Goal: Task Accomplishment & Management: Manage account settings

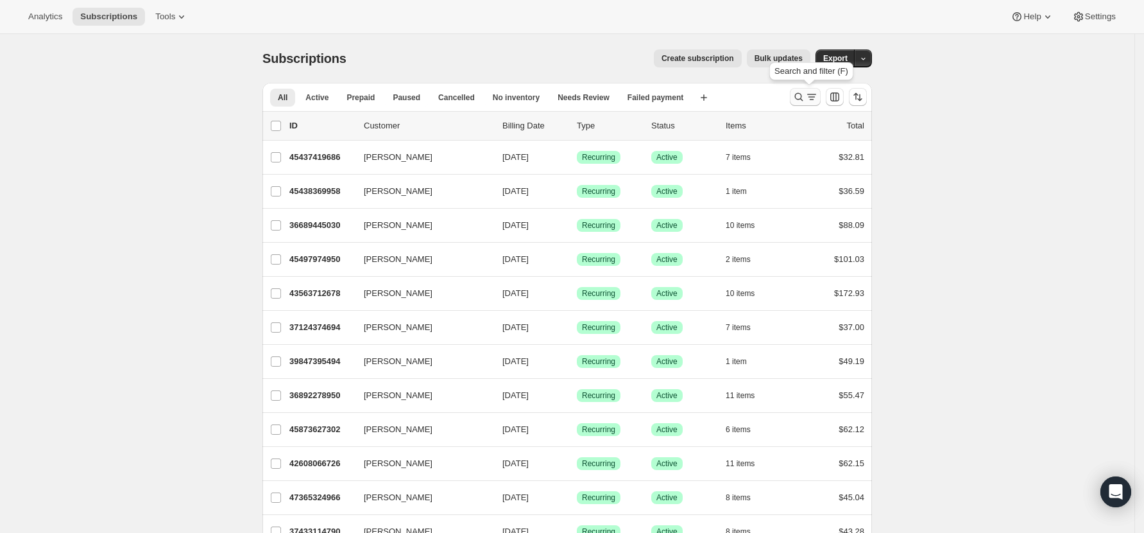
click at [800, 96] on icon "Search and filter results" at bounding box center [799, 97] width 8 height 8
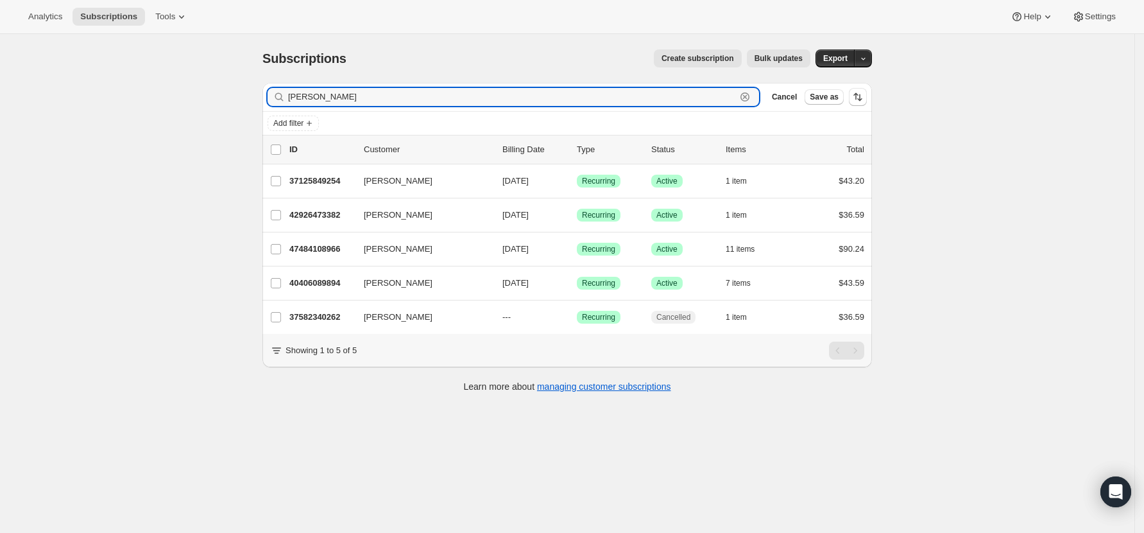
type input "[PERSON_NAME]"
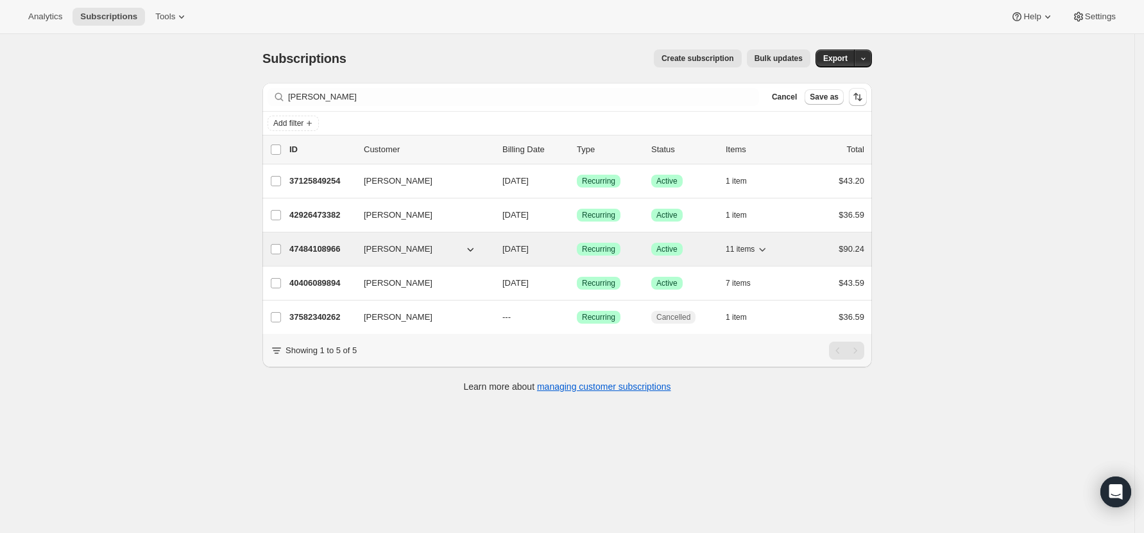
click at [314, 247] on p "47484108966" at bounding box center [321, 249] width 64 height 13
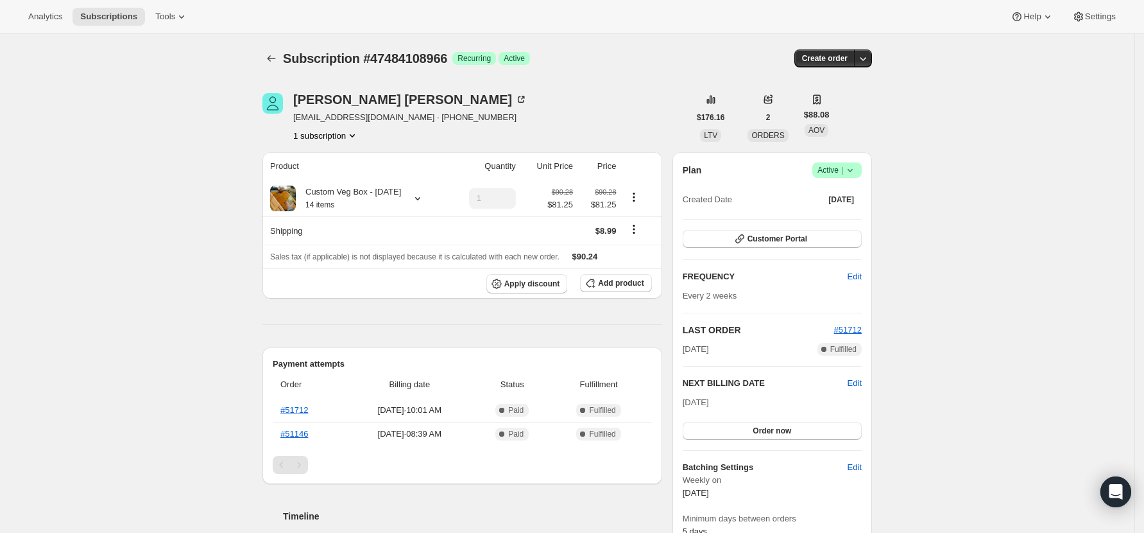
click at [852, 167] on icon at bounding box center [850, 170] width 13 height 13
click at [853, 186] on button "Pause subscription" at bounding box center [842, 195] width 80 height 21
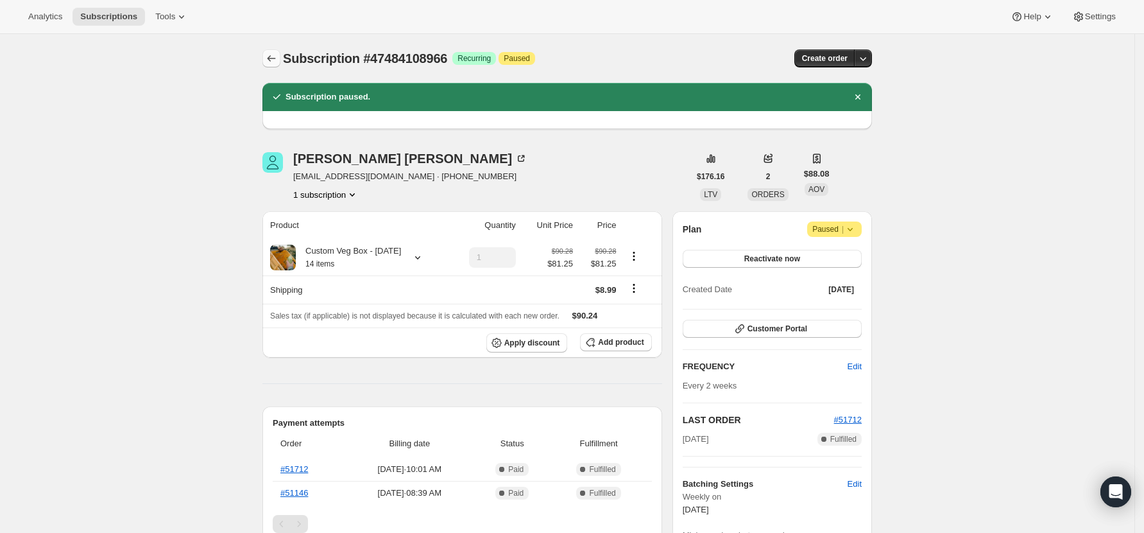
click at [273, 51] on button "Subscriptions" at bounding box center [271, 58] width 18 height 18
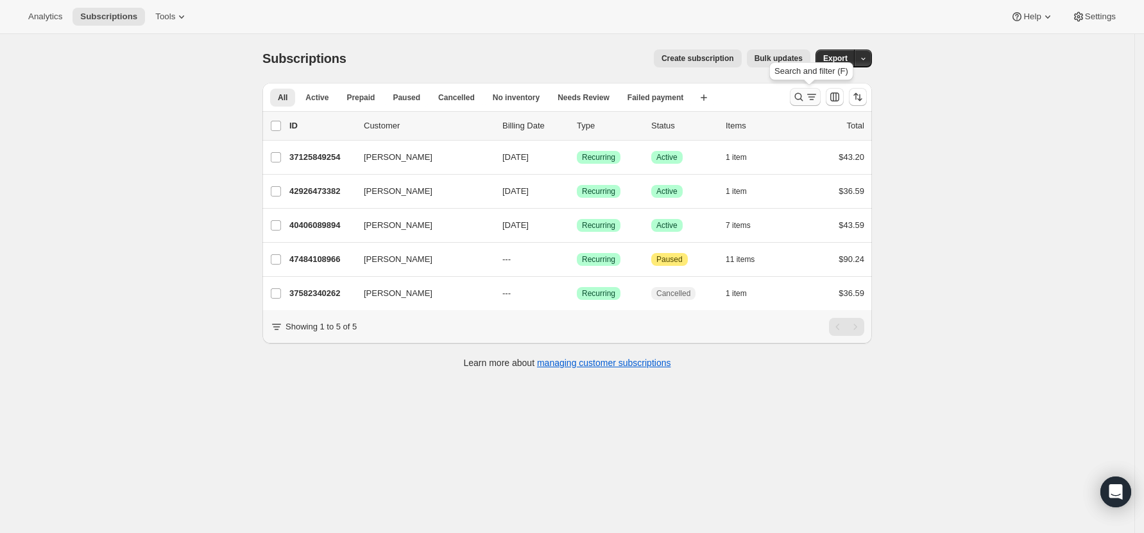
click at [797, 99] on icon "Search and filter results" at bounding box center [798, 96] width 13 height 13
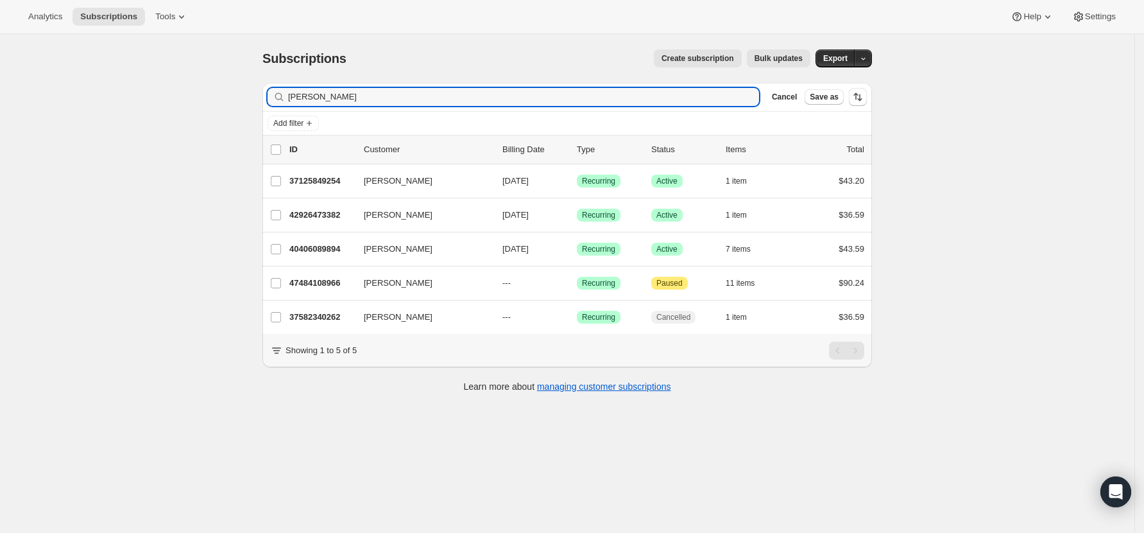
drag, startPoint x: 332, startPoint y: 97, endPoint x: 240, endPoint y: 105, distance: 92.1
click at [240, 105] on div "Subscriptions. This page is ready Subscriptions Create subscription Bulk update…" at bounding box center [567, 300] width 1134 height 533
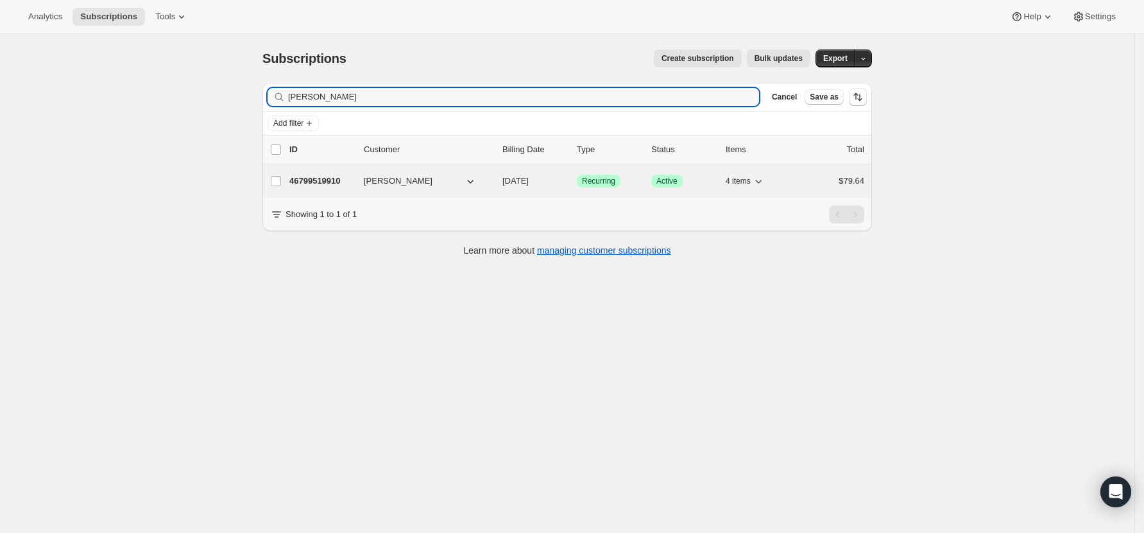
type input "[PERSON_NAME]"
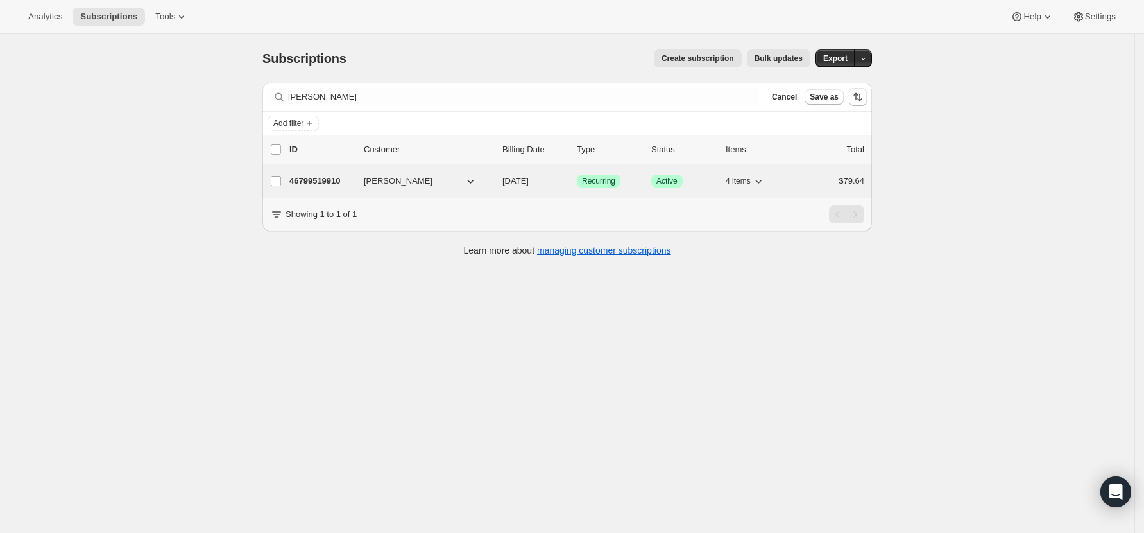
click at [309, 179] on p "46799519910" at bounding box center [321, 181] width 64 height 13
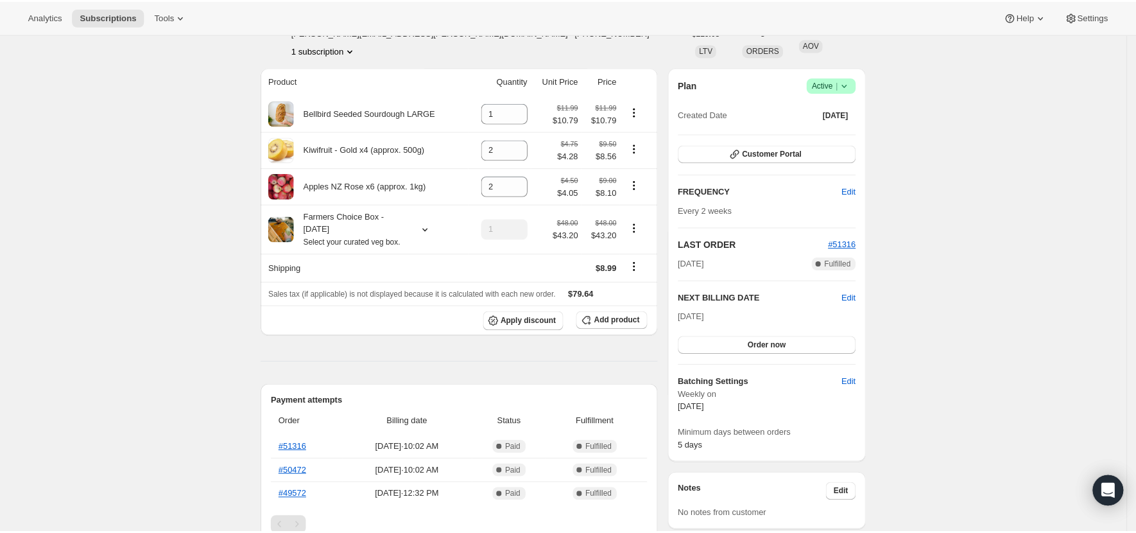
scroll to position [171, 0]
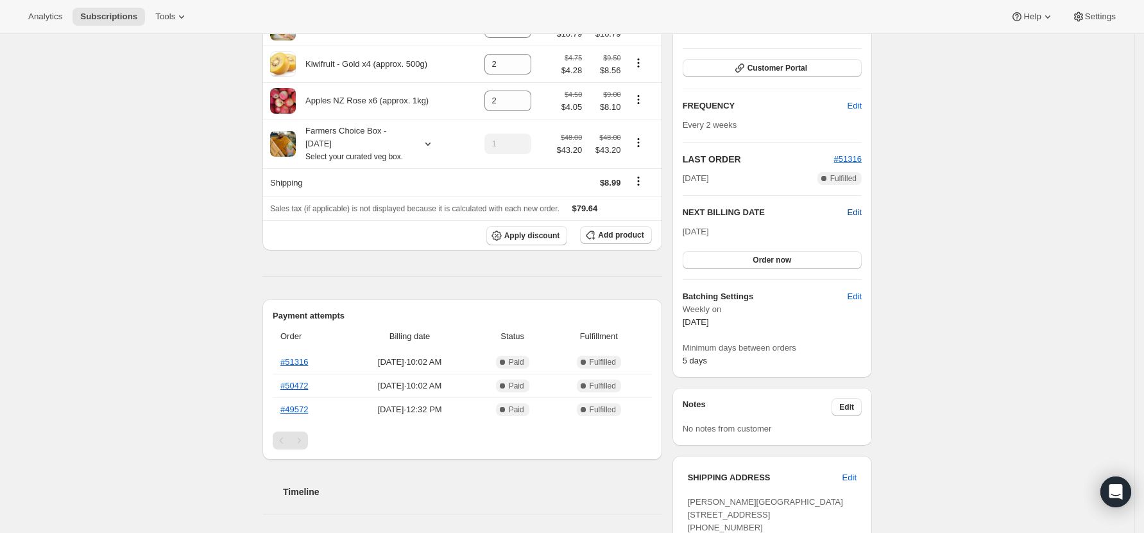
click at [858, 216] on span "Edit" at bounding box center [855, 212] width 14 height 13
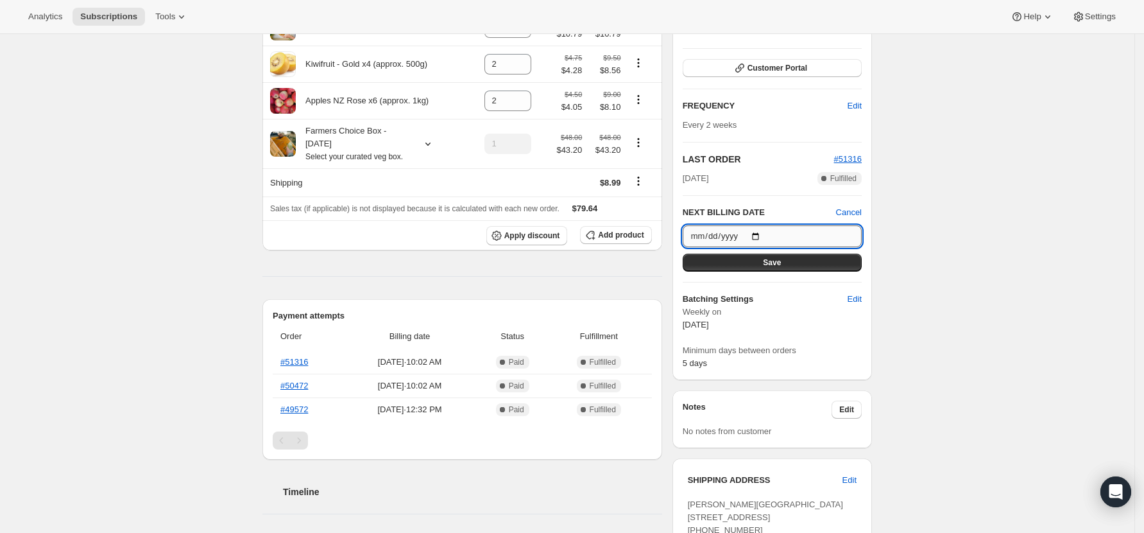
click at [760, 234] on input "[DATE]" at bounding box center [772, 236] width 179 height 22
type input "[DATE]"
click at [771, 263] on span "Save" at bounding box center [772, 262] width 18 height 10
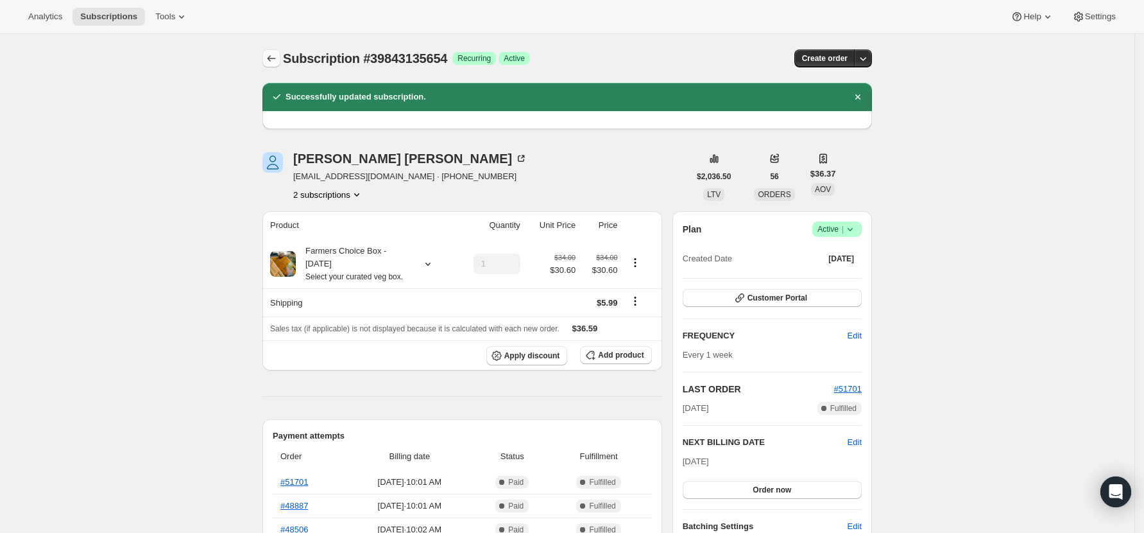
click at [278, 57] on icon "Subscriptions" at bounding box center [271, 58] width 13 height 13
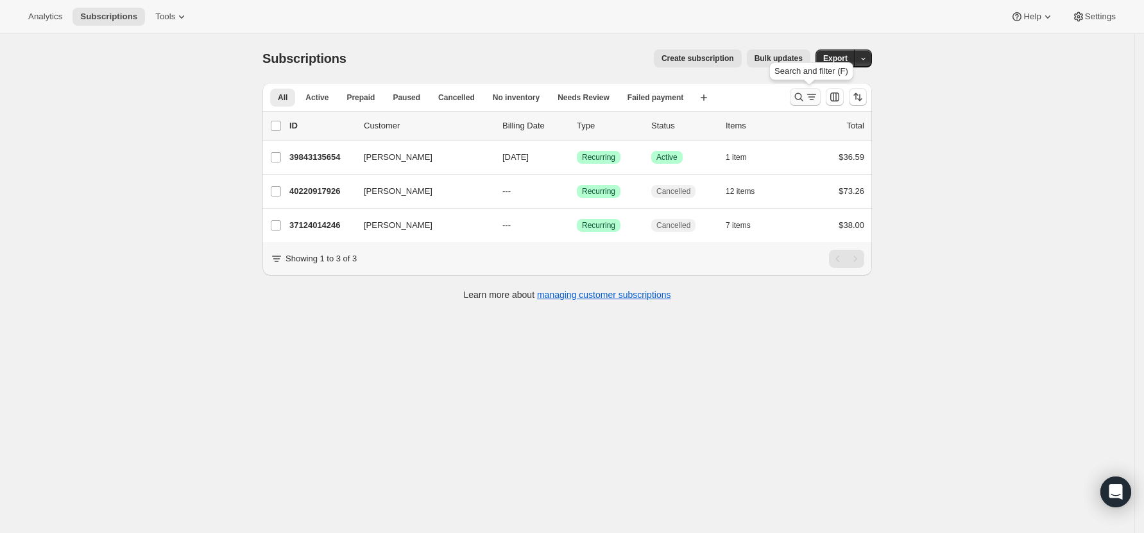
click at [800, 94] on icon "Search and filter results" at bounding box center [798, 96] width 13 height 13
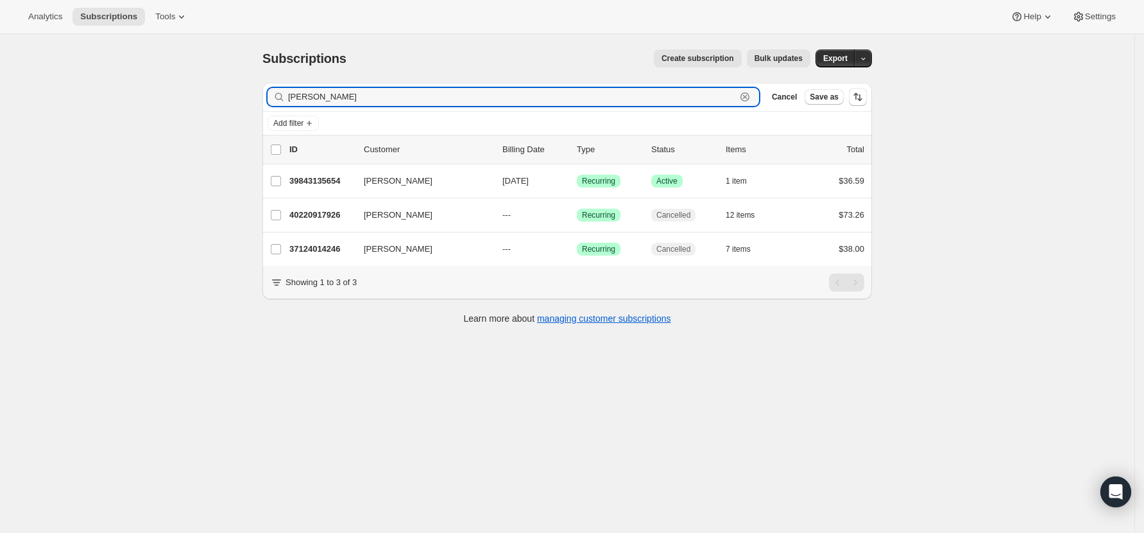
drag, startPoint x: 329, startPoint y: 92, endPoint x: 218, endPoint y: 89, distance: 111.1
click at [218, 89] on div "Subscriptions. This page is ready Subscriptions Create subscription Bulk update…" at bounding box center [567, 300] width 1134 height 533
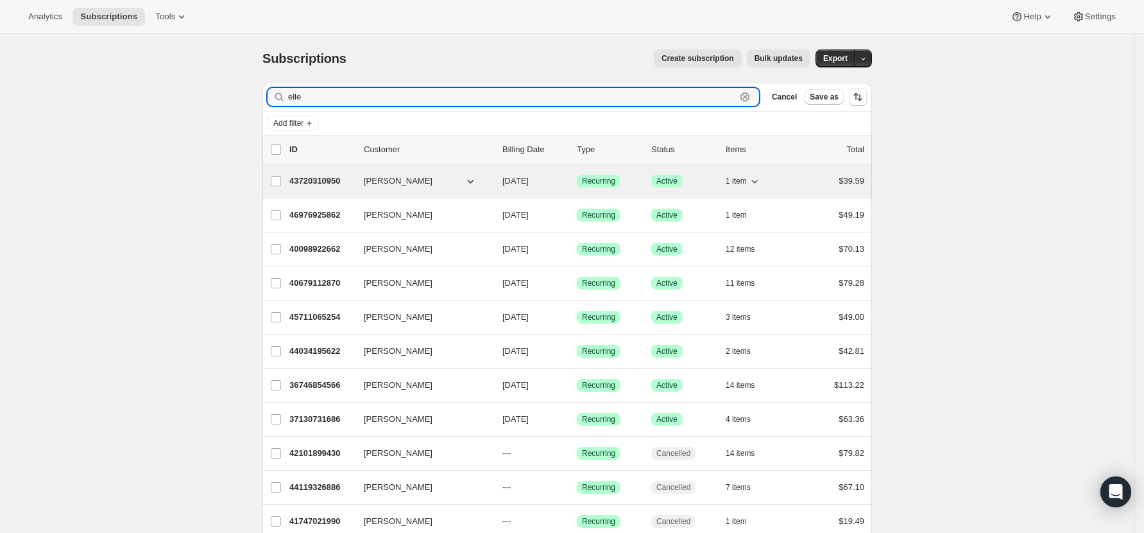
type input "elle"
click at [319, 177] on p "43720310950" at bounding box center [321, 181] width 64 height 13
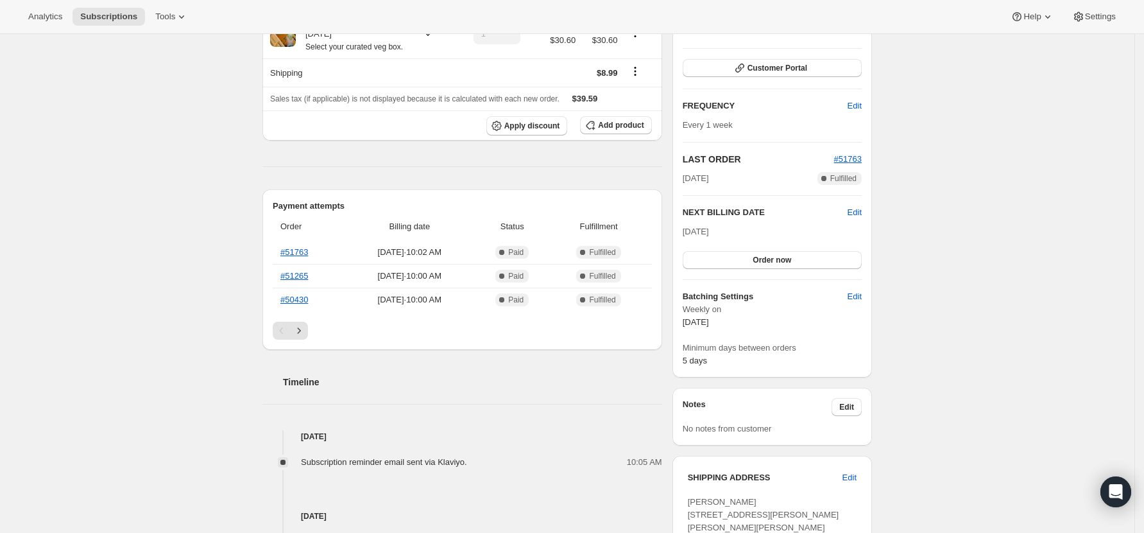
scroll to position [85, 0]
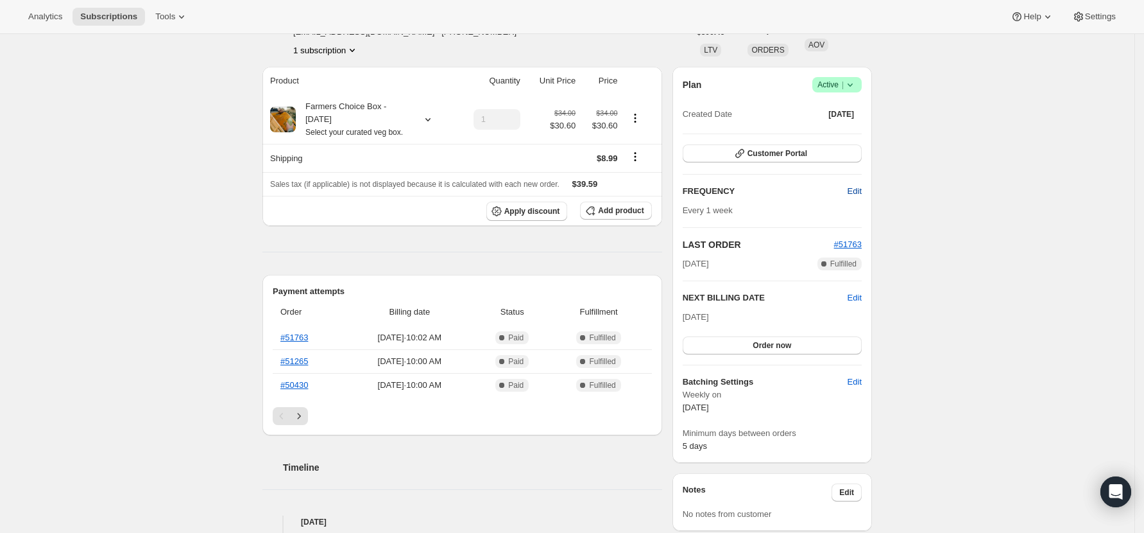
click at [859, 190] on span "Edit" at bounding box center [855, 191] width 14 height 13
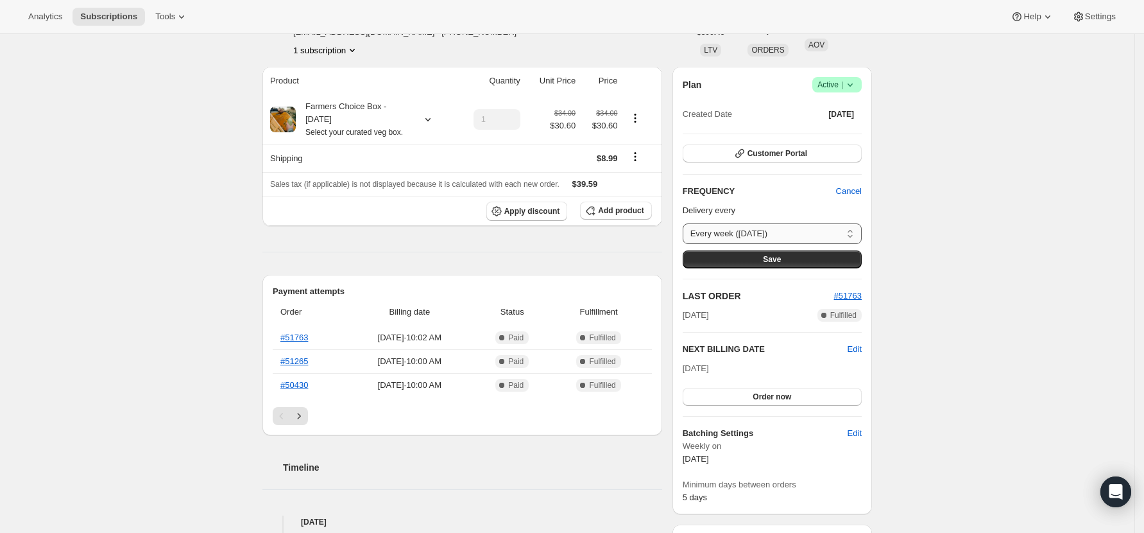
click at [859, 234] on select "Every week (Wednesday) Every 2 weeks (Wednesday) Custom..." at bounding box center [772, 233] width 179 height 21
select select "WEEK#2"
click at [687, 223] on select "Every week (Wednesday) Every 2 weeks (Wednesday) Custom..." at bounding box center [772, 233] width 179 height 21
click at [758, 258] on button "Save" at bounding box center [772, 259] width 179 height 18
